Goal: Obtain resource: Download file/media

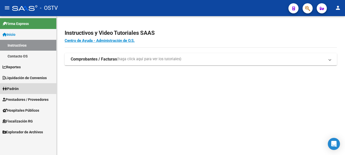
click at [17, 87] on span "Padrón" at bounding box center [11, 89] width 16 height 6
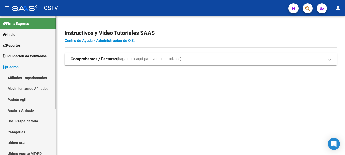
click at [17, 83] on link "Afiliados Empadronados" at bounding box center [28, 77] width 56 height 11
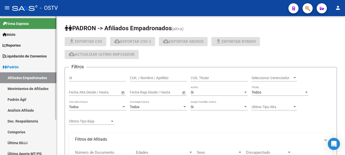
click at [20, 64] on link "Padrón" at bounding box center [28, 67] width 56 height 11
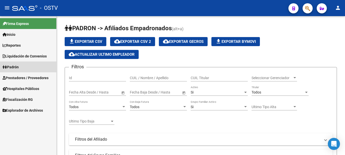
click at [18, 70] on link "Padrón" at bounding box center [28, 67] width 56 height 11
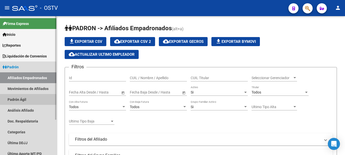
click at [21, 100] on link "Padrón Ágil" at bounding box center [28, 99] width 56 height 11
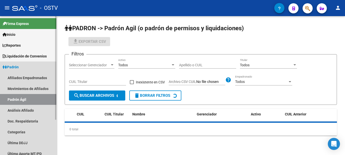
click at [21, 101] on link "Padrón Ágil" at bounding box center [28, 99] width 56 height 11
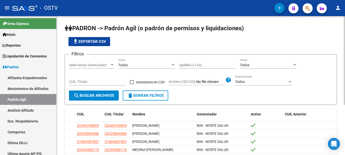
click at [80, 80] on input "CUIL Titular" at bounding box center [97, 82] width 57 height 4
paste input "20-23216742-5"
type input "20-23216742-5"
click at [90, 95] on span "search Buscar Archivos" at bounding box center [93, 95] width 41 height 5
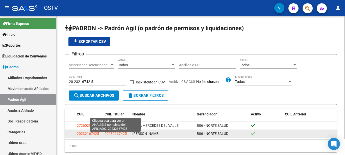
click at [118, 136] on span "20232167425" at bounding box center [115, 134] width 22 height 4
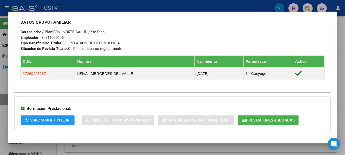
scroll to position [272, 0]
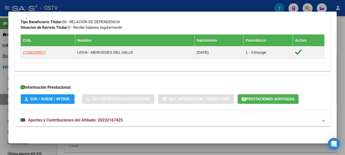
click at [66, 119] on span "Aportes y Contribuciones del Afiliado: 20232167425" at bounding box center [75, 120] width 95 height 5
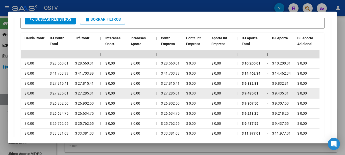
scroll to position [462, 0]
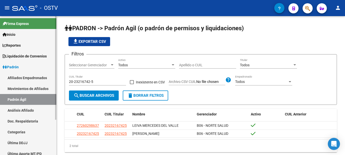
click at [24, 55] on span "Liquidación de Convenios" at bounding box center [25, 56] width 44 height 6
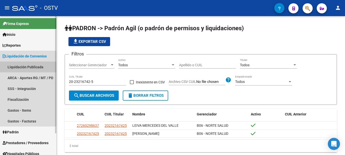
click at [23, 67] on link "Liquidación Publicada" at bounding box center [28, 67] width 56 height 11
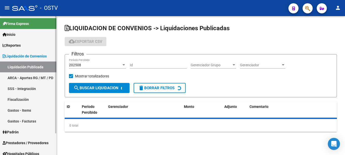
checkbox input "true"
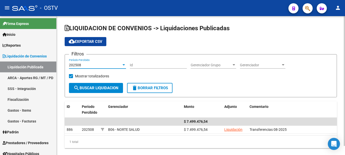
click at [121, 64] on div at bounding box center [123, 65] width 5 height 4
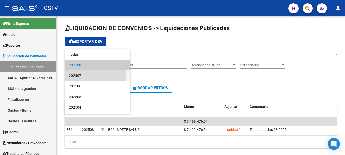
click at [86, 76] on span "202507" at bounding box center [97, 75] width 57 height 11
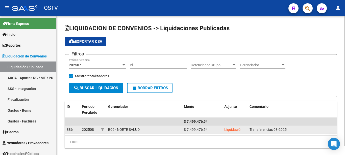
click at [234, 131] on link "Liquidación" at bounding box center [233, 130] width 18 height 4
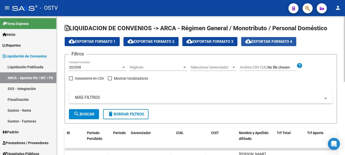
click at [270, 39] on button "cloud_download Exportar Formato 4" at bounding box center [268, 41] width 55 height 9
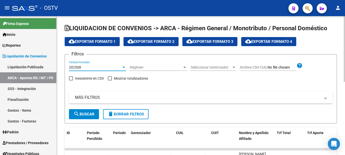
click at [123, 68] on div at bounding box center [123, 67] width 3 height 1
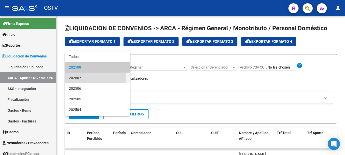
click at [74, 76] on span "202507" at bounding box center [97, 78] width 57 height 11
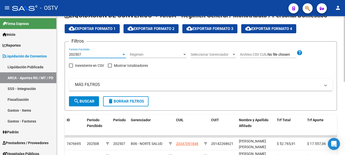
scroll to position [51, 0]
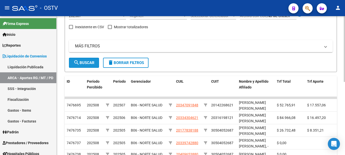
click at [88, 63] on span "search Buscar" at bounding box center [83, 63] width 21 height 5
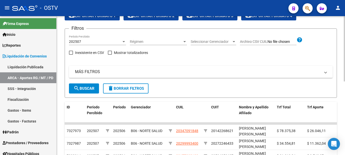
scroll to position [0, 0]
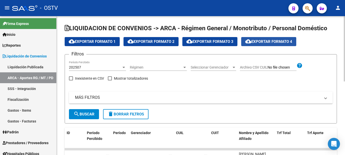
click at [280, 38] on button "cloud_download Exportar Formato 4" at bounding box center [268, 41] width 55 height 9
